Goal: Transaction & Acquisition: Purchase product/service

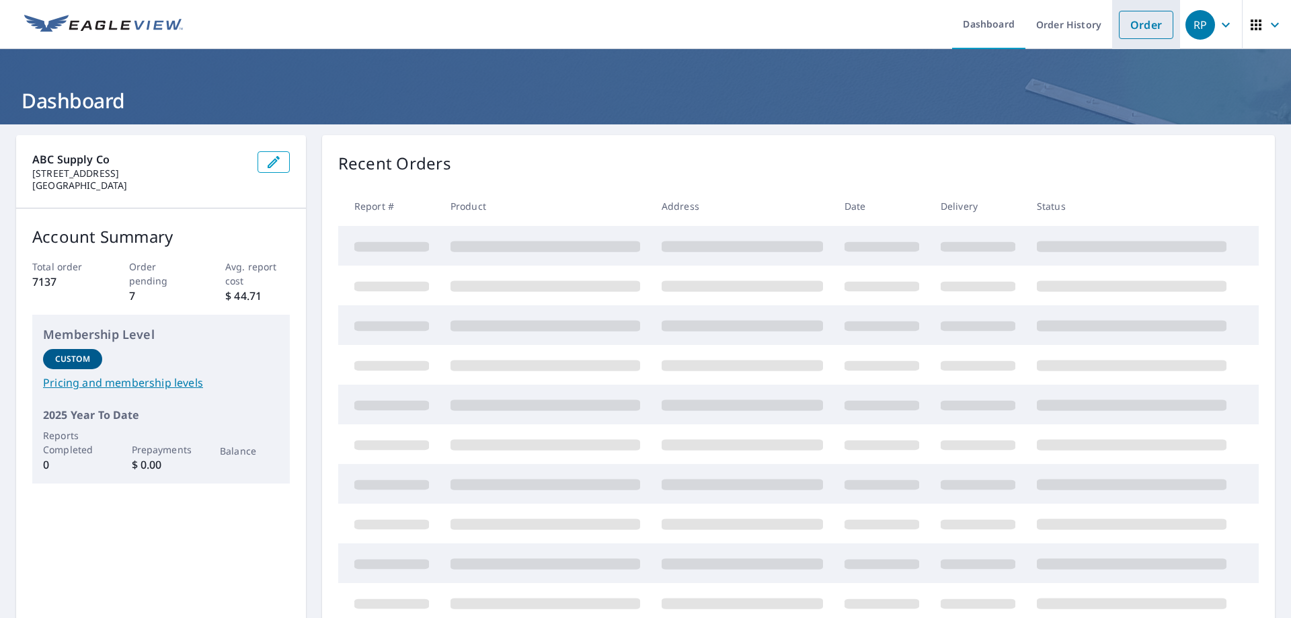
click at [1131, 34] on link "Order" at bounding box center [1146, 25] width 54 height 28
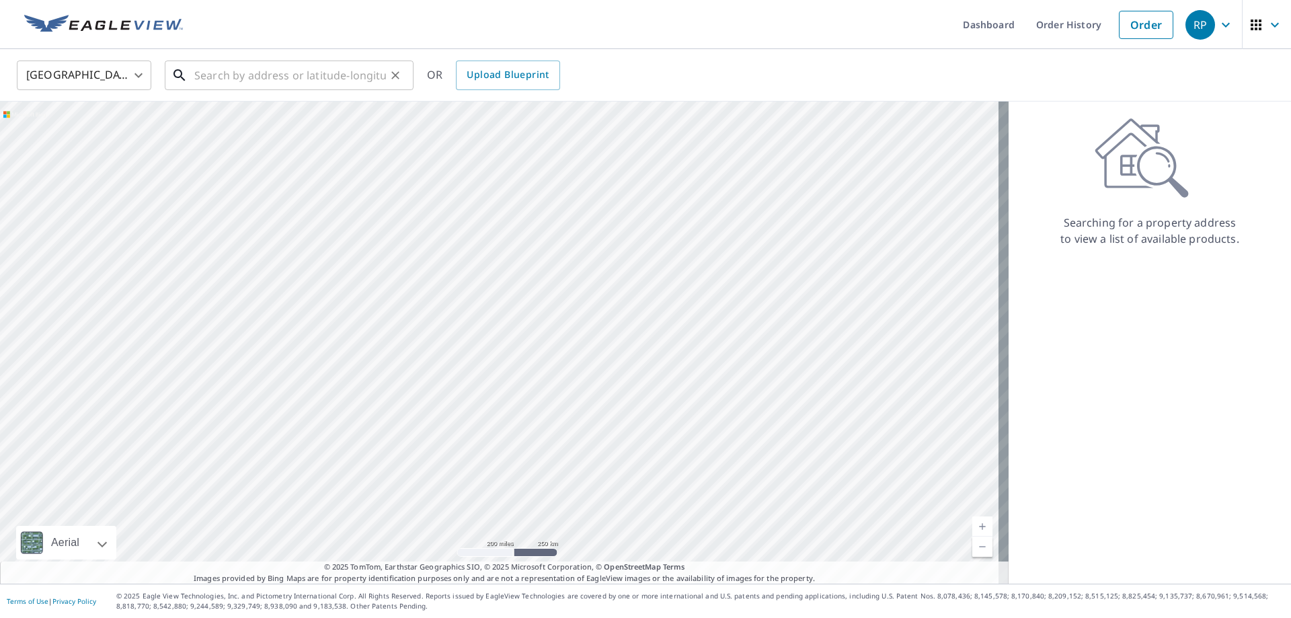
click at [255, 84] on input "text" at bounding box center [290, 75] width 192 height 38
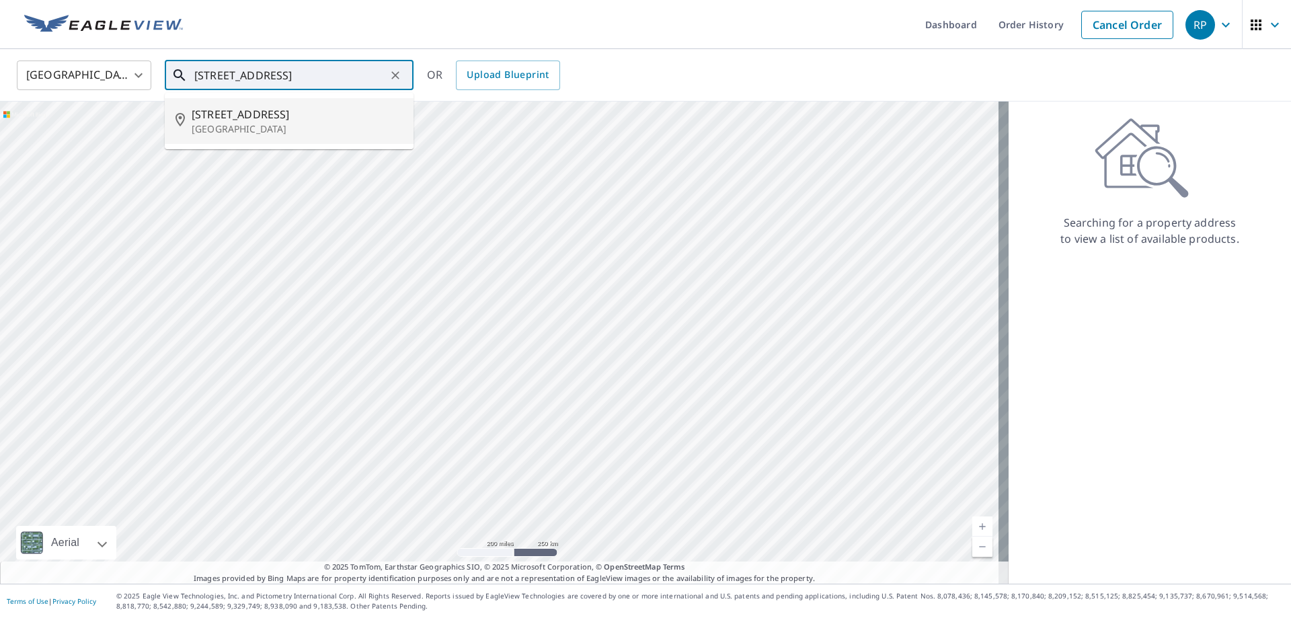
click at [254, 118] on span "[STREET_ADDRESS]" at bounding box center [297, 114] width 211 height 16
type input "[STREET_ADDRESS][PERSON_NAME]"
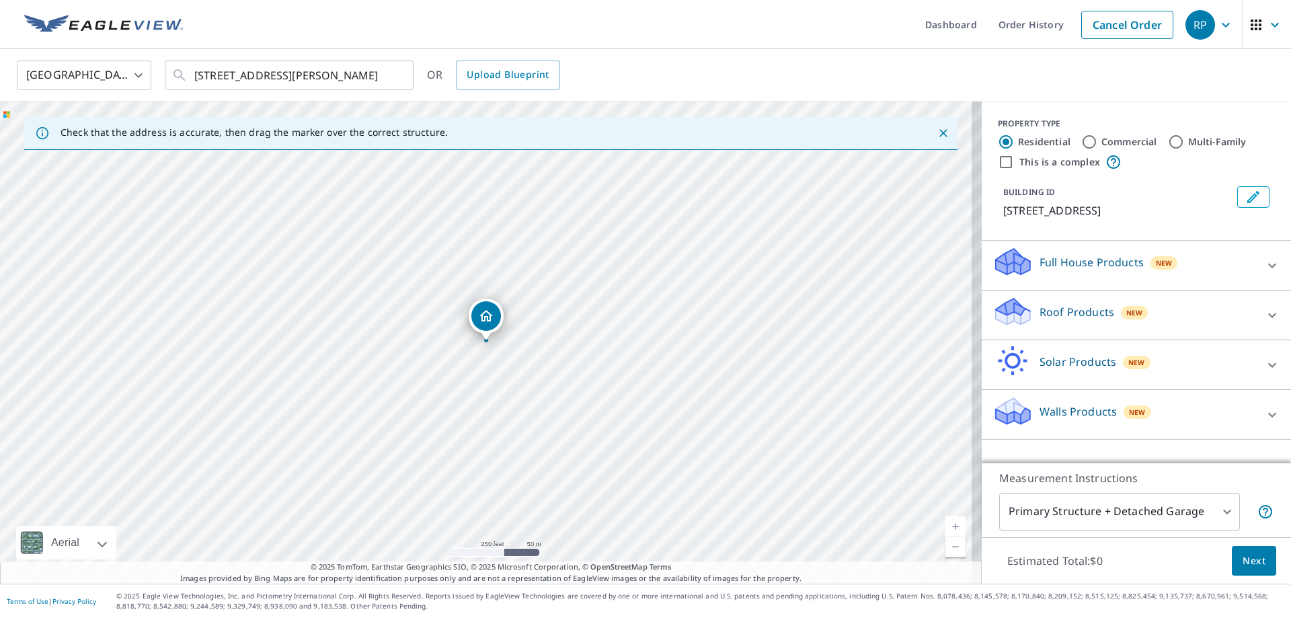
click at [1068, 306] on p "Roof Products" at bounding box center [1076, 312] width 75 height 16
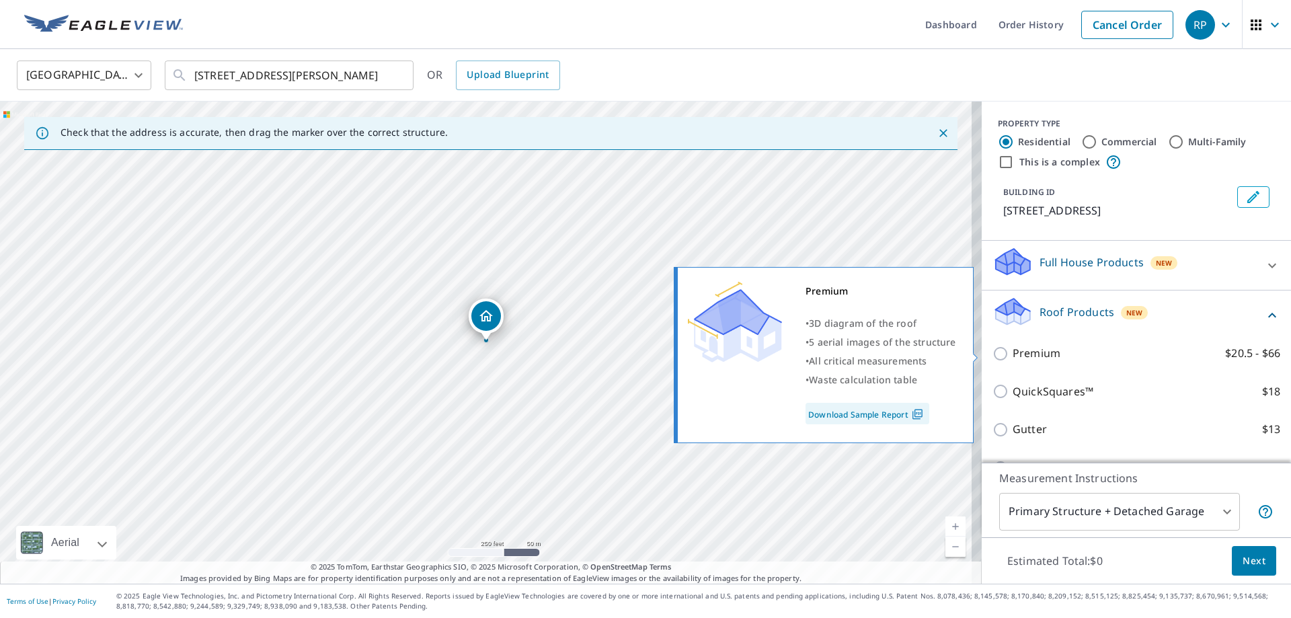
click at [994, 352] on input "Premium $20.5 - $66" at bounding box center [1002, 354] width 20 height 16
checkbox input "true"
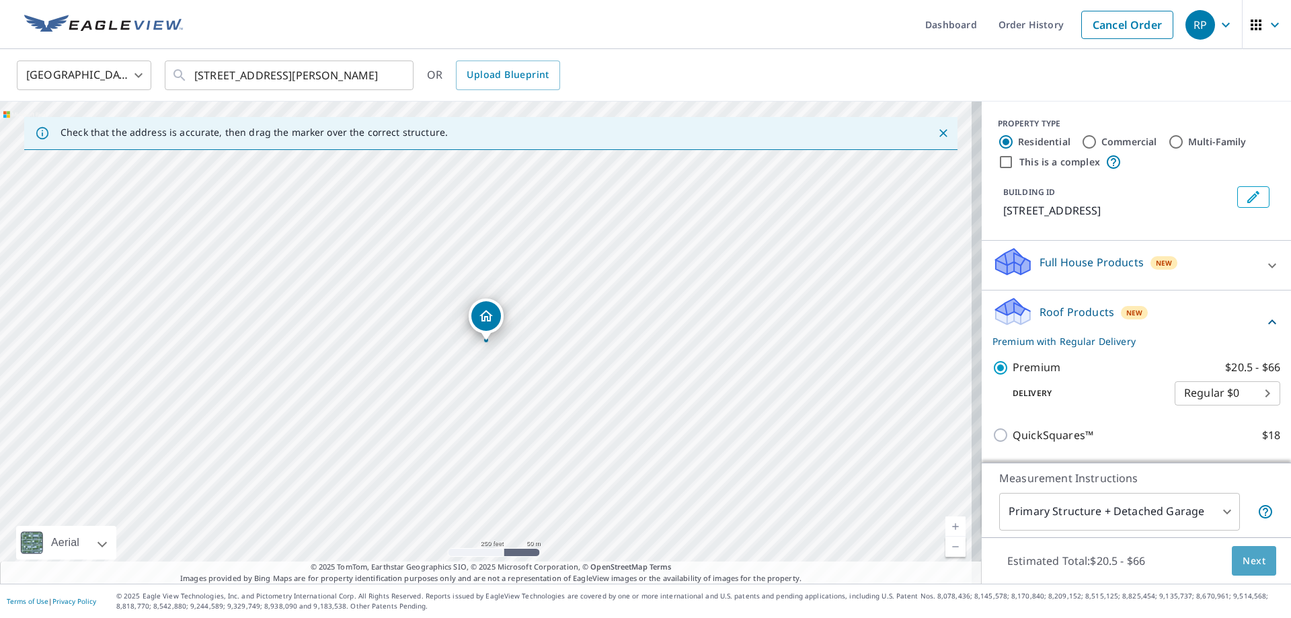
click at [1254, 559] on span "Next" at bounding box center [1253, 561] width 23 height 17
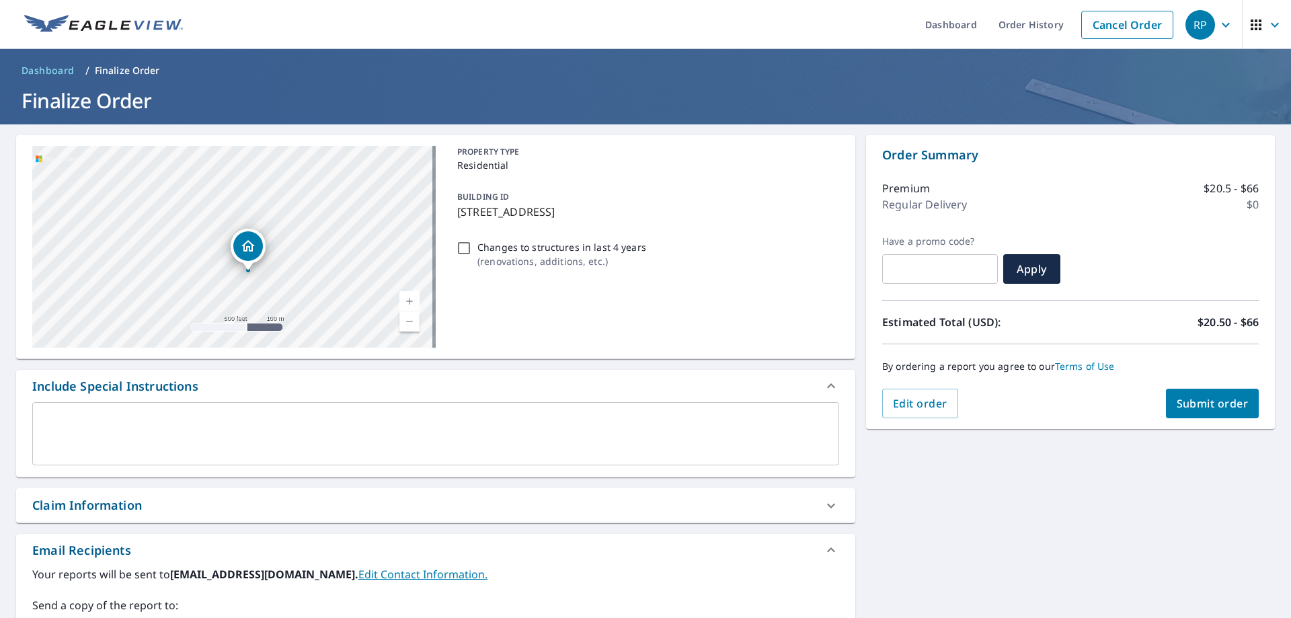
drag, startPoint x: 327, startPoint y: 258, endPoint x: 103, endPoint y: 256, distance: 223.9
click at [103, 256] on div "[STREET_ADDRESS][PERSON_NAME]" at bounding box center [233, 247] width 403 height 202
drag, startPoint x: 279, startPoint y: 251, endPoint x: 301, endPoint y: 184, distance: 71.4
click at [301, 184] on div "[STREET_ADDRESS][PERSON_NAME]" at bounding box center [233, 247] width 403 height 202
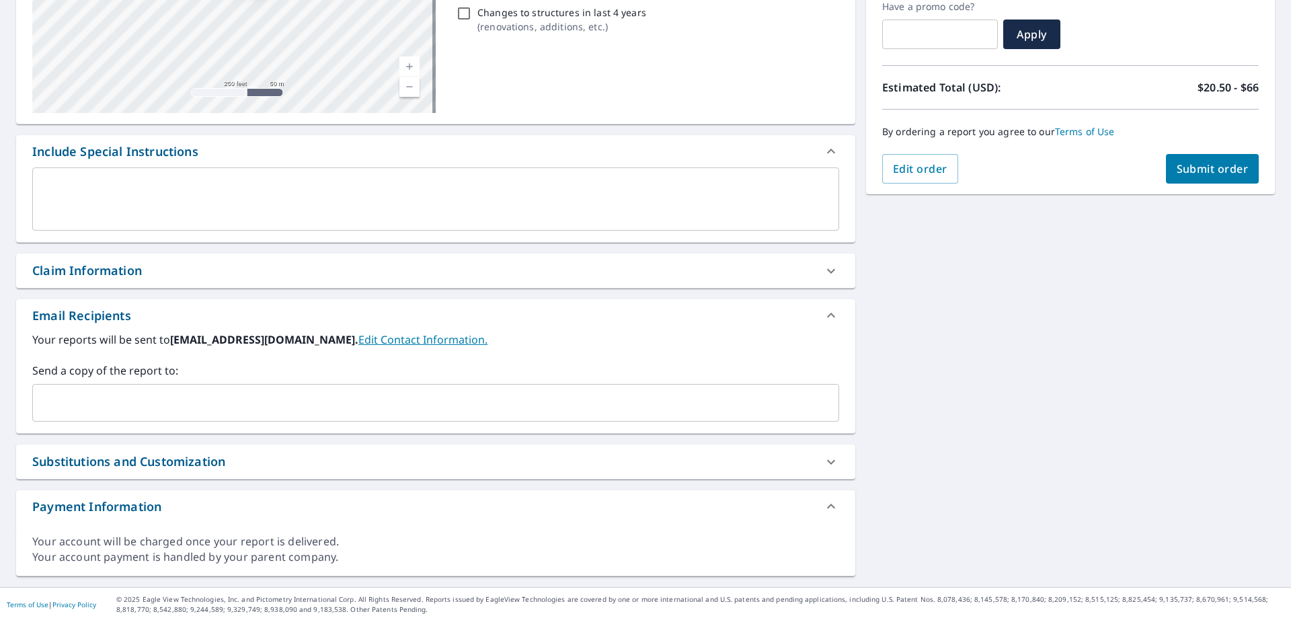
scroll to position [238, 0]
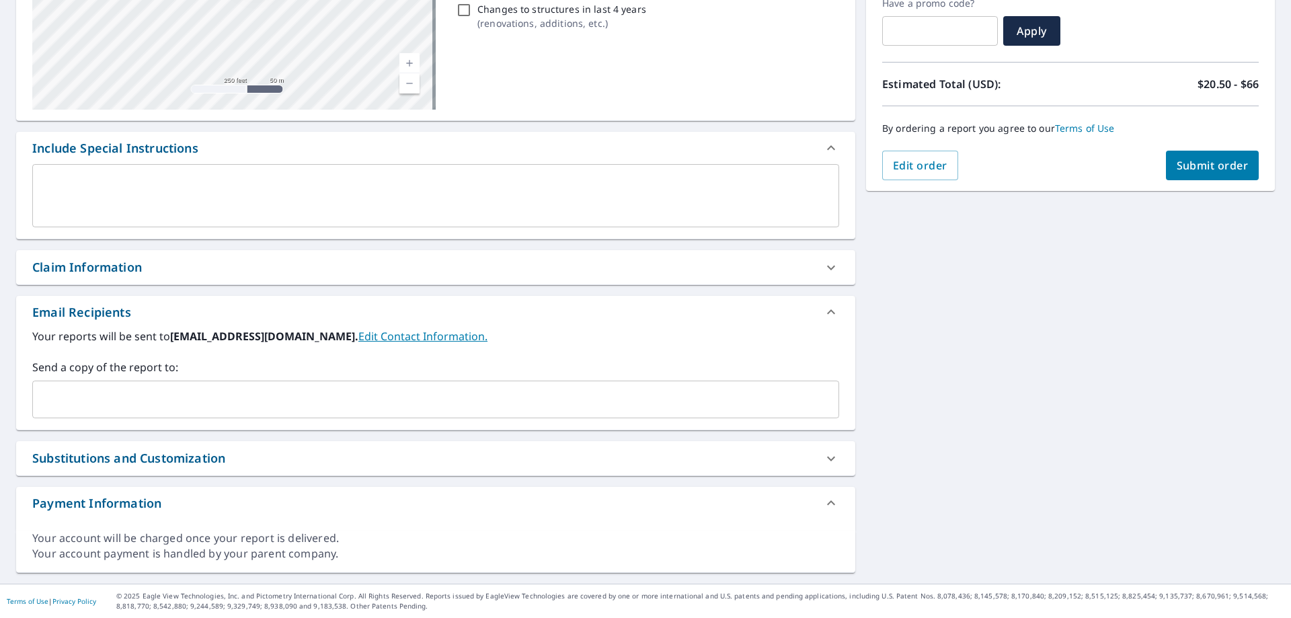
click at [229, 388] on input "text" at bounding box center [425, 400] width 774 height 26
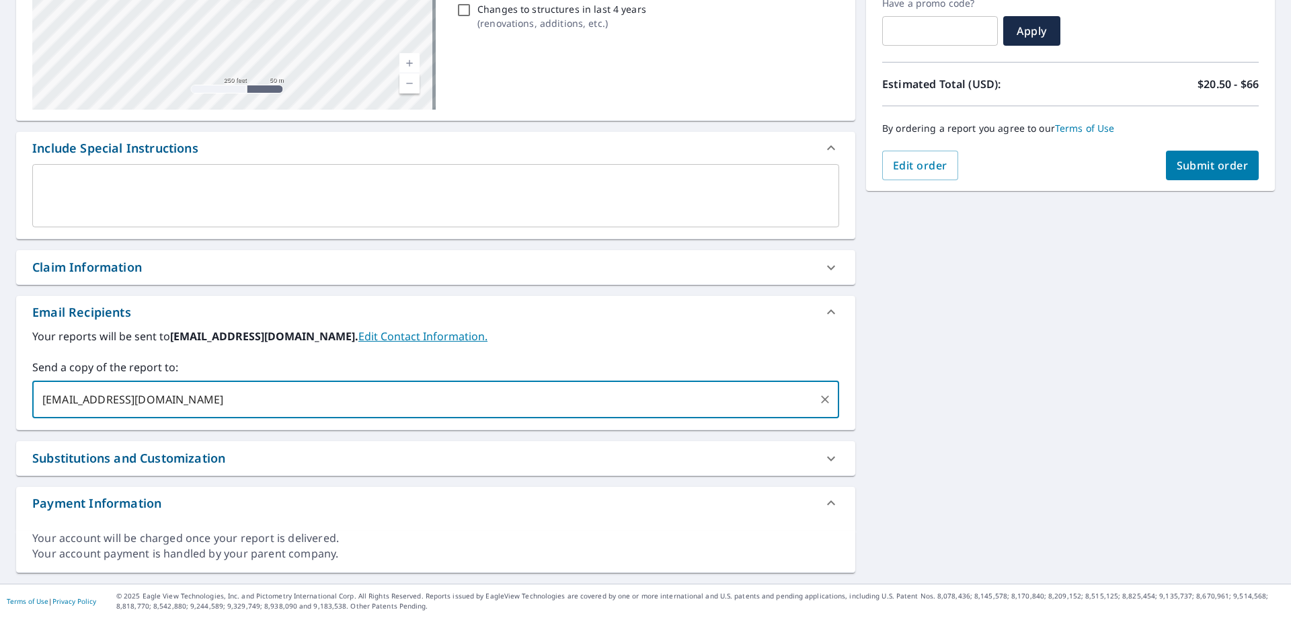
type input "[EMAIL_ADDRESS][DOMAIN_NAME]"
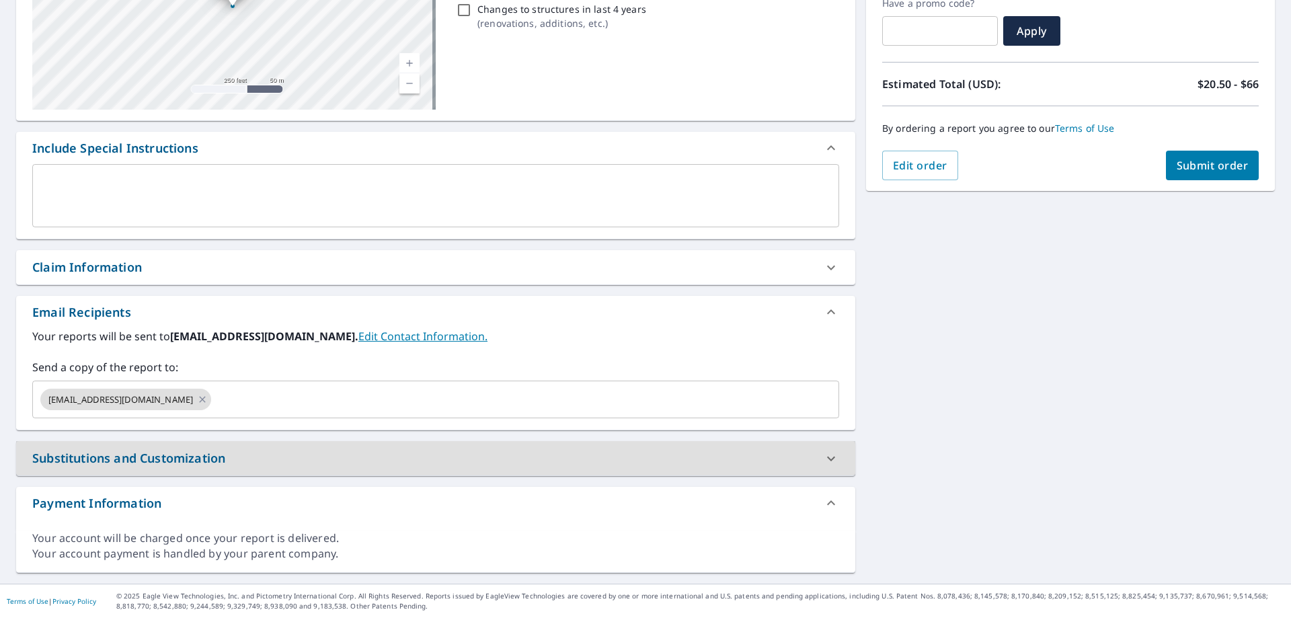
click at [1199, 160] on span "Submit order" at bounding box center [1212, 165] width 72 height 15
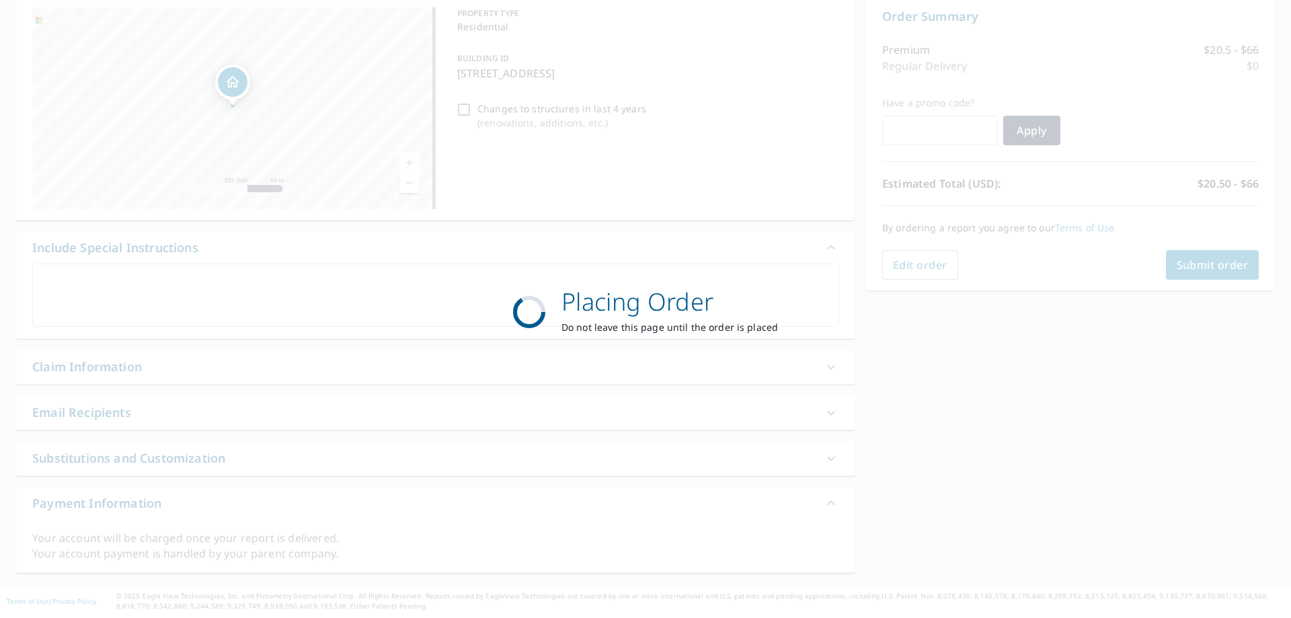
scroll to position [138, 0]
